Goal: Task Accomplishment & Management: Complete application form

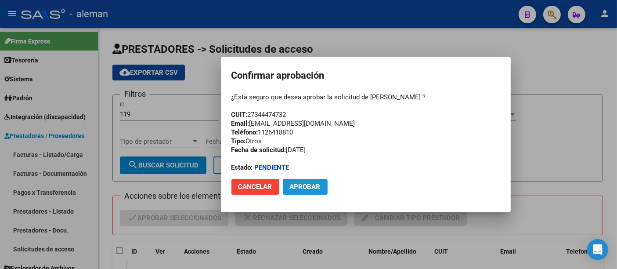
click at [315, 183] on span "Aprobar" at bounding box center [305, 187] width 31 height 8
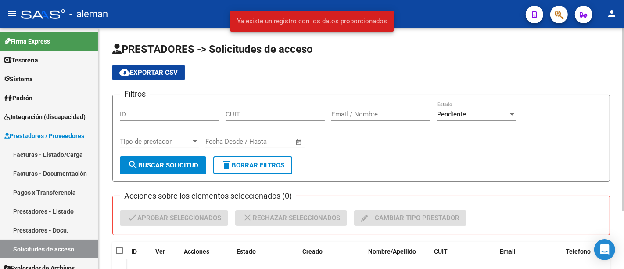
scroll to position [46, 0]
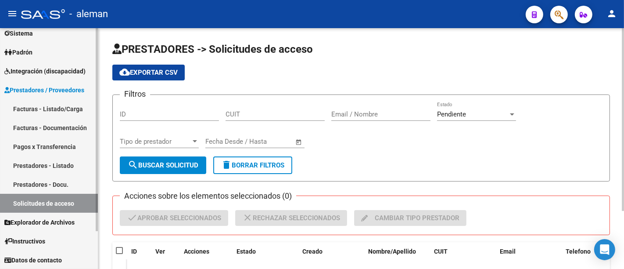
click at [64, 163] on link "Prestadores - Listado" at bounding box center [49, 165] width 98 height 19
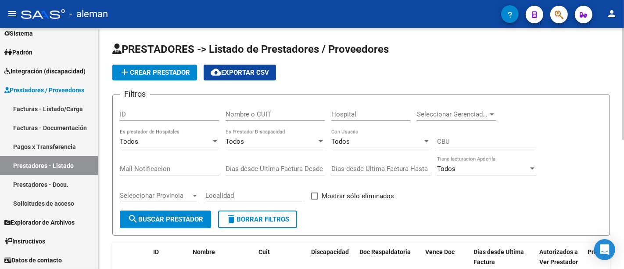
click at [251, 115] on input "Nombre o CUIT" at bounding box center [275, 114] width 99 height 8
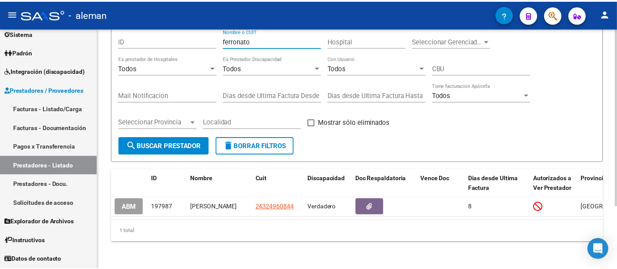
scroll to position [84, 0]
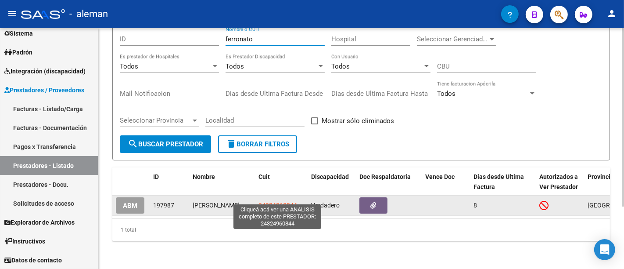
type input "ferronato"
click at [281, 202] on span "24324960844" at bounding box center [278, 205] width 39 height 7
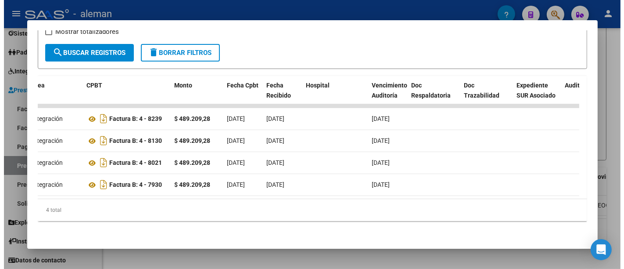
scroll to position [0, 0]
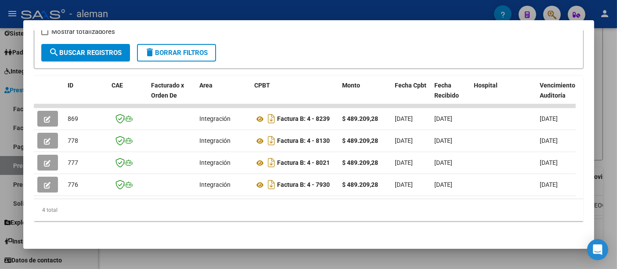
click at [603, 111] on div at bounding box center [308, 134] width 617 height 269
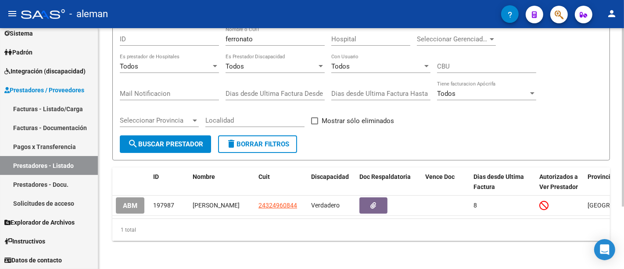
scroll to position [84, 0]
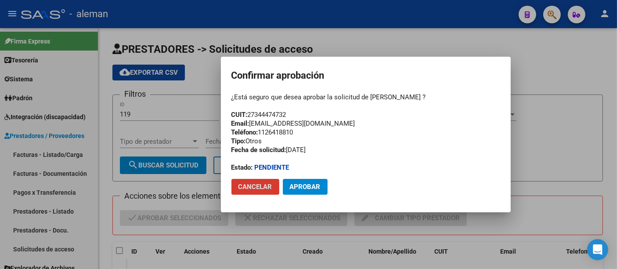
click at [316, 184] on span "Aprobar" at bounding box center [305, 187] width 31 height 8
